Goal: Find specific page/section

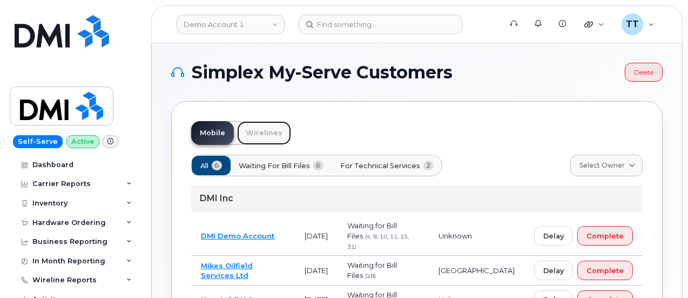
click at [252, 137] on link "Wirelines" at bounding box center [264, 133] width 54 height 24
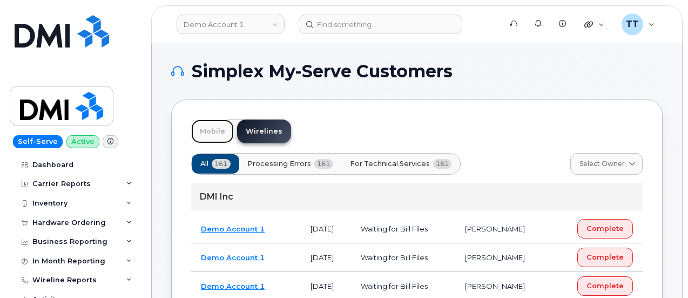
click at [225, 132] on link "Mobile" at bounding box center [212, 131] width 43 height 24
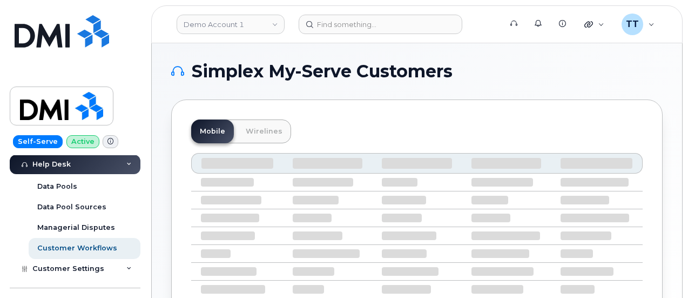
scroll to position [392, 0]
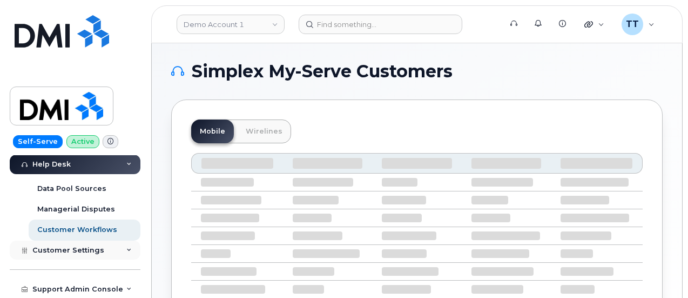
click at [83, 252] on span "Customer Settings" at bounding box center [68, 250] width 72 height 8
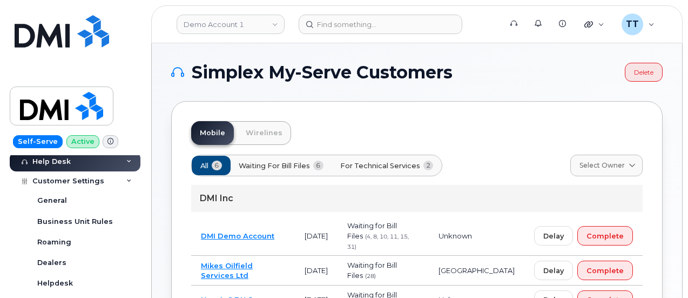
scroll to position [500, 0]
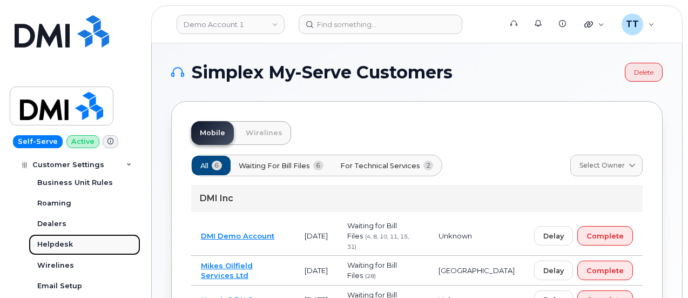
click at [70, 244] on div "Helpdesk" at bounding box center [55, 244] width 36 height 10
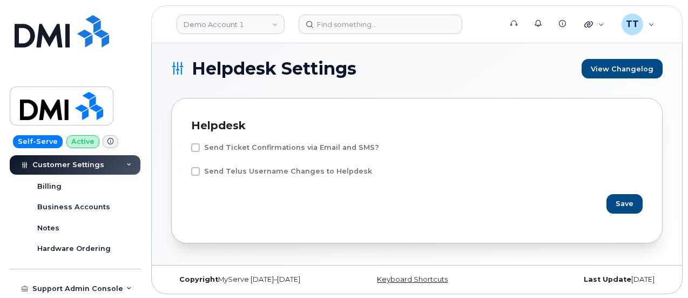
scroll to position [5, 0]
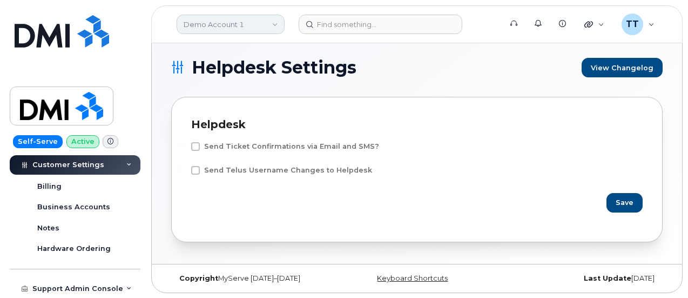
click at [214, 29] on link "Demo Account 1" at bounding box center [231, 24] width 108 height 19
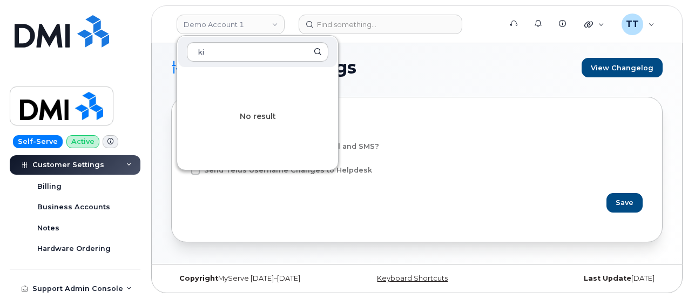
type input "k"
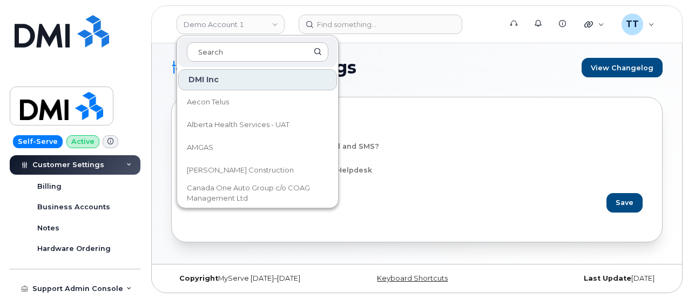
drag, startPoint x: 393, startPoint y: 93, endPoint x: 308, endPoint y: 43, distance: 99.0
click at [393, 93] on section "Helpdesk Settings View Changelog Helpdesk Send Ticket Confirmations via Email a…" at bounding box center [416, 150] width 491 height 184
